Goal: Transaction & Acquisition: Subscribe to service/newsletter

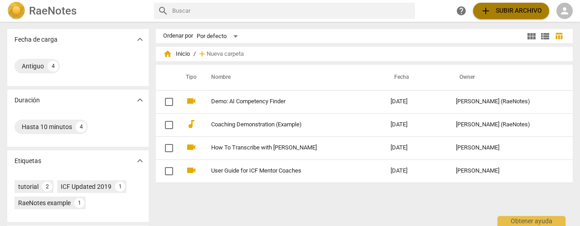
click at [503, 11] on span "add Subir archivo" at bounding box center [511, 10] width 62 height 11
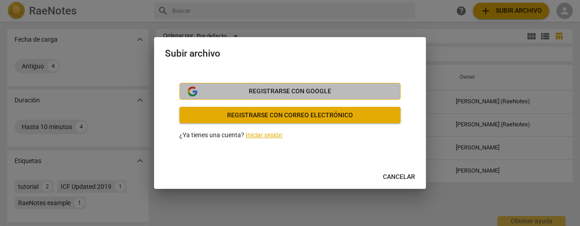
click at [321, 89] on span "Registrarse con Google" at bounding box center [290, 91] width 82 height 9
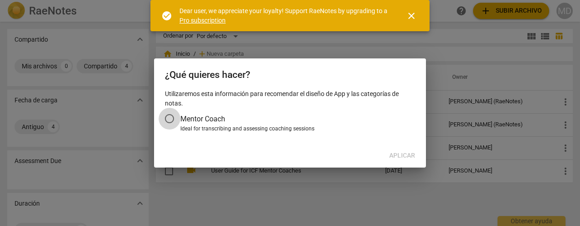
click at [170, 116] on input "Mentor Coach" at bounding box center [170, 119] width 22 height 22
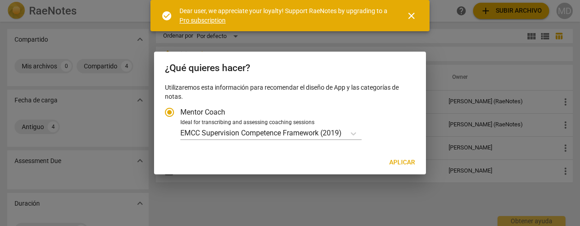
click at [406, 163] on span "Aplicar" at bounding box center [402, 162] width 26 height 9
radio input "false"
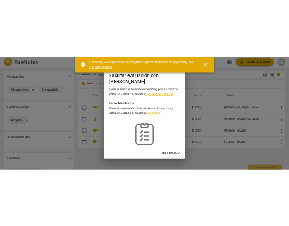
scroll to position [33, 0]
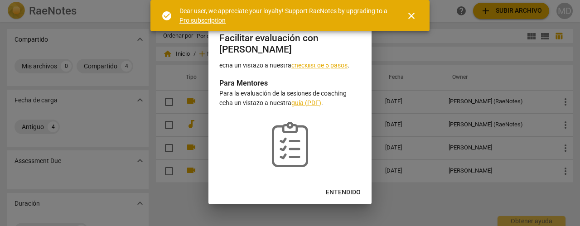
click at [341, 192] on span "Entendido" at bounding box center [343, 192] width 35 height 9
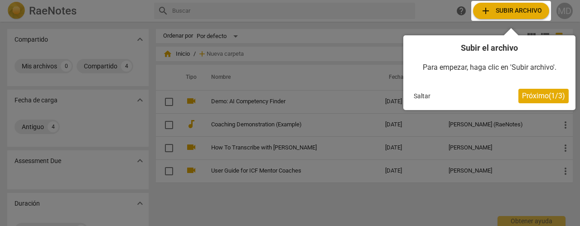
click at [499, 13] on div at bounding box center [511, 11] width 80 height 20
click at [423, 97] on button "Saltar" at bounding box center [422, 96] width 24 height 14
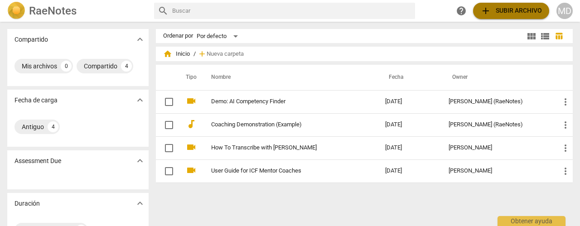
click at [490, 11] on span "add" at bounding box center [485, 10] width 11 height 11
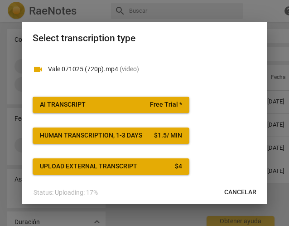
click at [117, 104] on span "AI Transcript Free Trial *" at bounding box center [111, 104] width 142 height 9
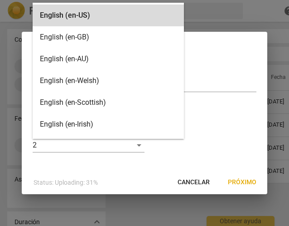
click at [137, 0] on body "RaeNotes search help add Subir archivo MD Compartido expand_more Mis archivos 0…" at bounding box center [144, 0] width 289 height 0
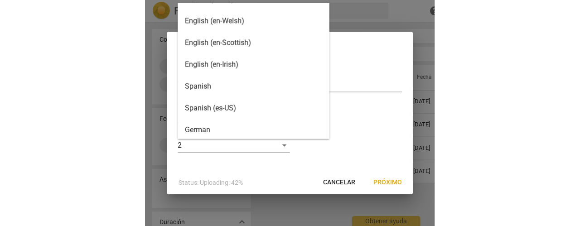
scroll to position [71, 0]
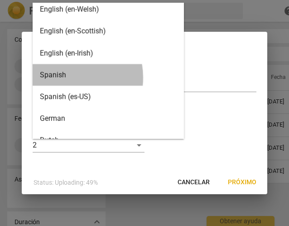
click at [64, 77] on div "Spanish" at bounding box center [108, 75] width 151 height 22
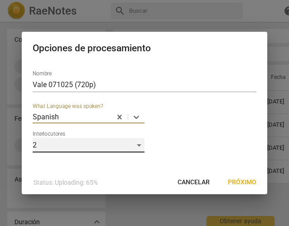
click at [139, 148] on div "2" at bounding box center [89, 145] width 112 height 14
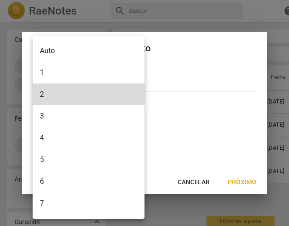
click at [184, 149] on div at bounding box center [144, 113] width 289 height 226
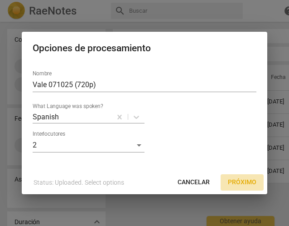
click at [245, 184] on span "Próximo" at bounding box center [242, 182] width 29 height 9
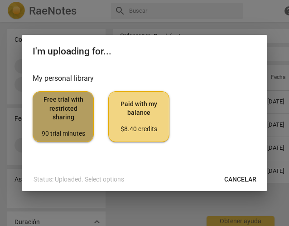
click at [59, 111] on span "Free trial with restricted sharing 90 trial minutes" at bounding box center [63, 116] width 46 height 43
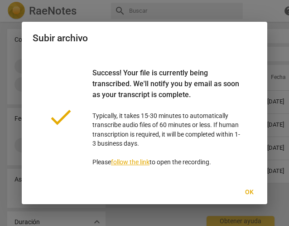
click at [131, 163] on link "follow the link" at bounding box center [130, 161] width 38 height 7
